Goal: Navigation & Orientation: Find specific page/section

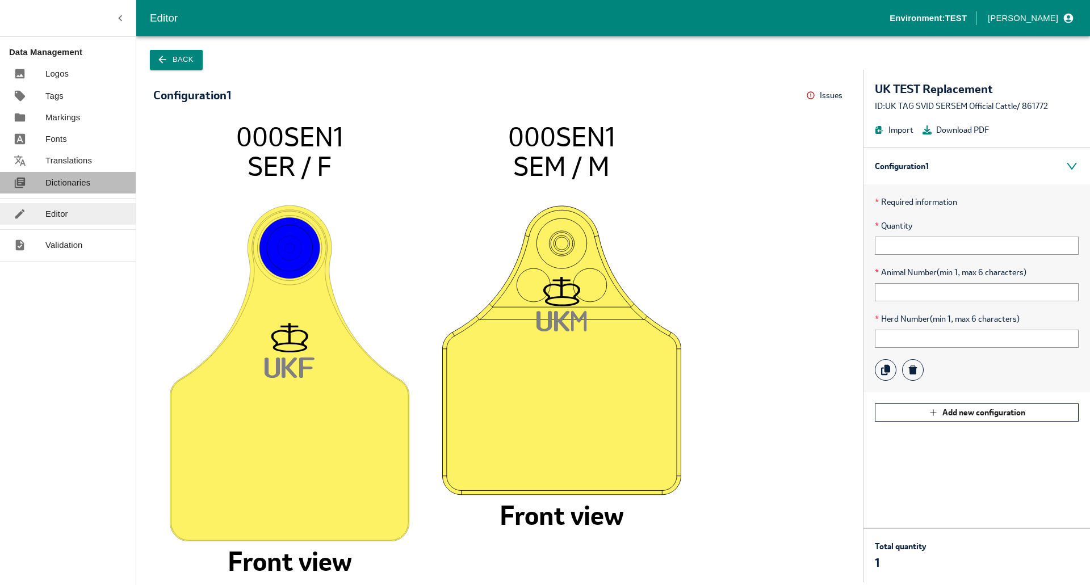
click at [62, 183] on p "Dictionaries" at bounding box center [67, 182] width 45 height 12
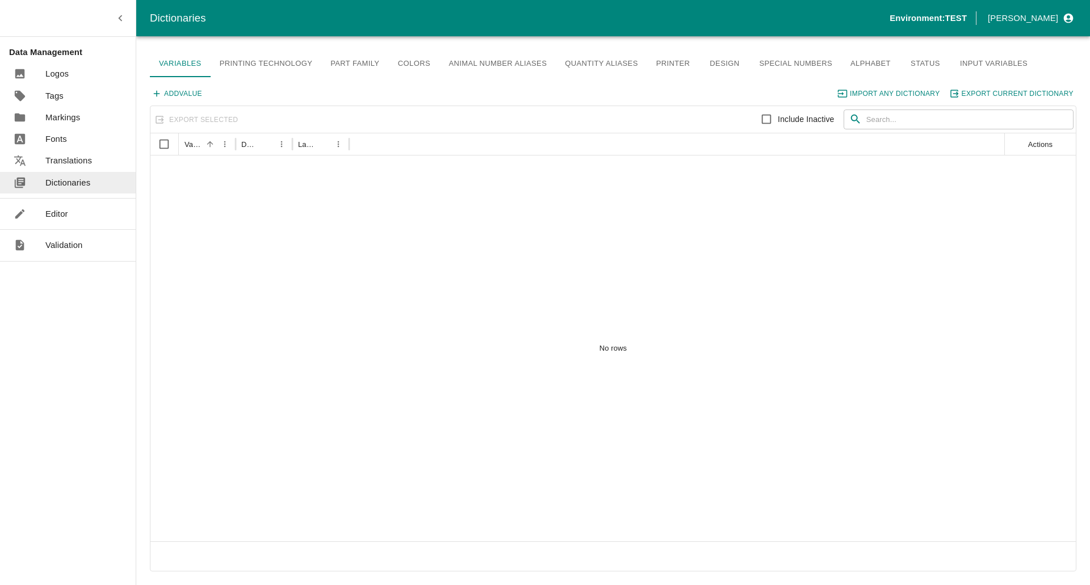
click at [478, 62] on link "Input Variables" at bounding box center [994, 63] width 86 height 27
click at [478, 68] on link "Quantity Aliases" at bounding box center [601, 63] width 91 height 27
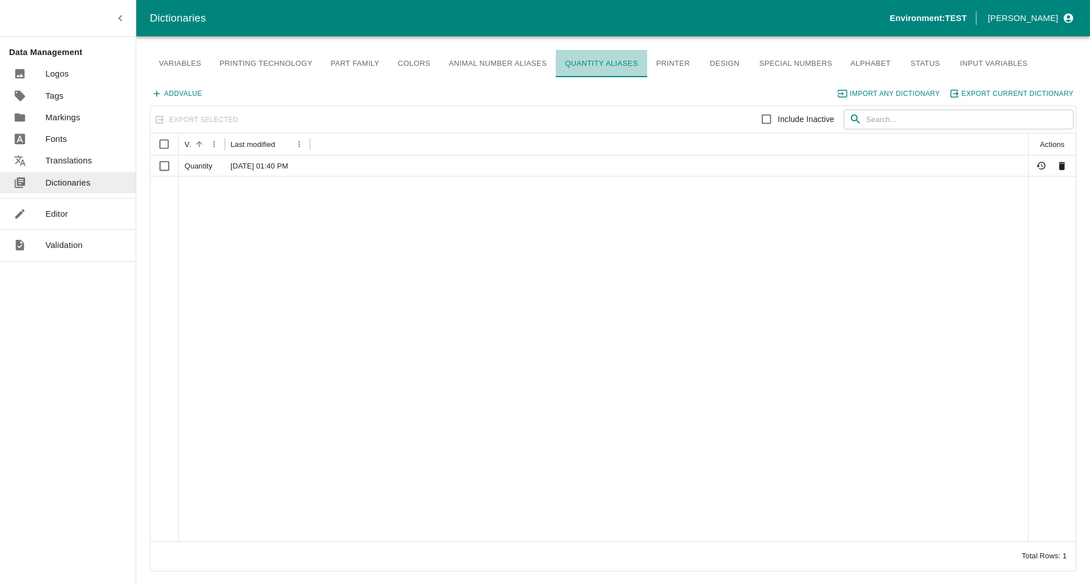
click at [478, 68] on link "Quantity Aliases" at bounding box center [601, 63] width 91 height 27
click at [278, 231] on div at bounding box center [603, 358] width 849 height 365
